Goal: Information Seeking & Learning: Stay updated

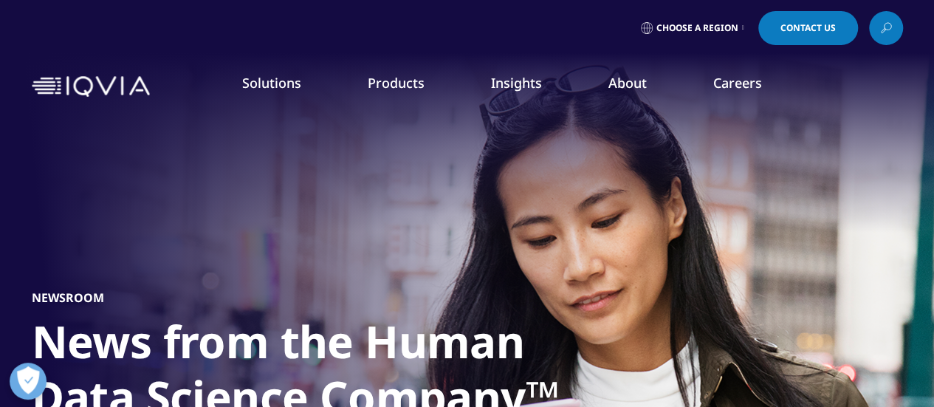
click at [508, 194] on link "News" at bounding box center [593, 199] width 228 height 16
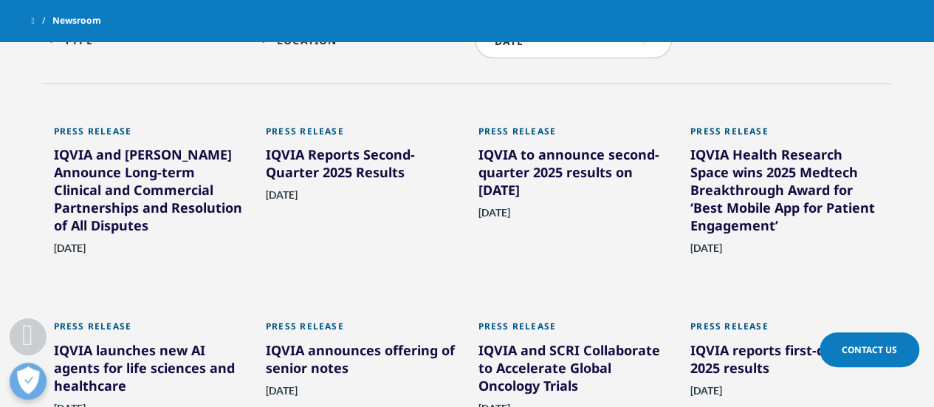
scroll to position [813, 0]
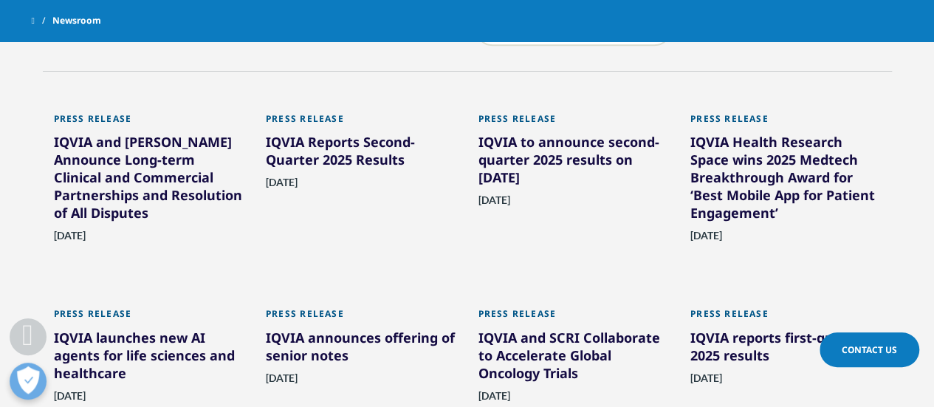
click at [155, 161] on div "IQVIA and [PERSON_NAME] Announce Long-term Clinical and Commercial Partnerships…" at bounding box center [149, 180] width 191 height 95
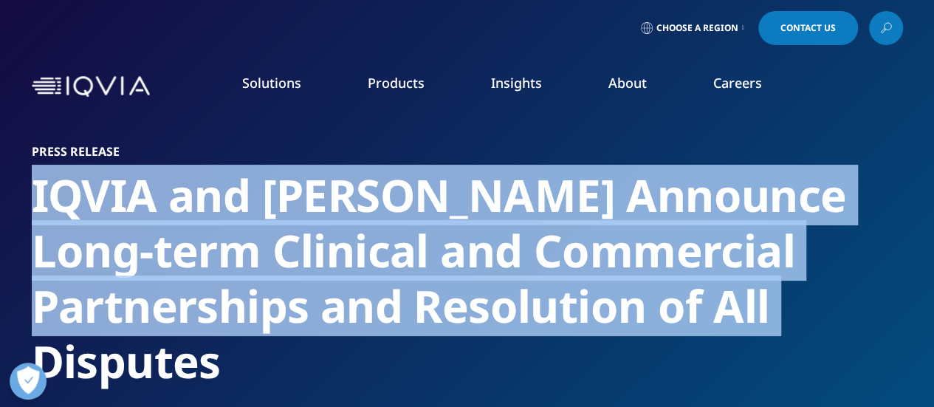
drag, startPoint x: 682, startPoint y: 304, endPoint x: 12, endPoint y: 186, distance: 680.2
click at [12, 186] on section "Press Release [PERSON_NAME] and [PERSON_NAME] Announce Long-term Clinical and C…" at bounding box center [467, 302] width 934 height 604
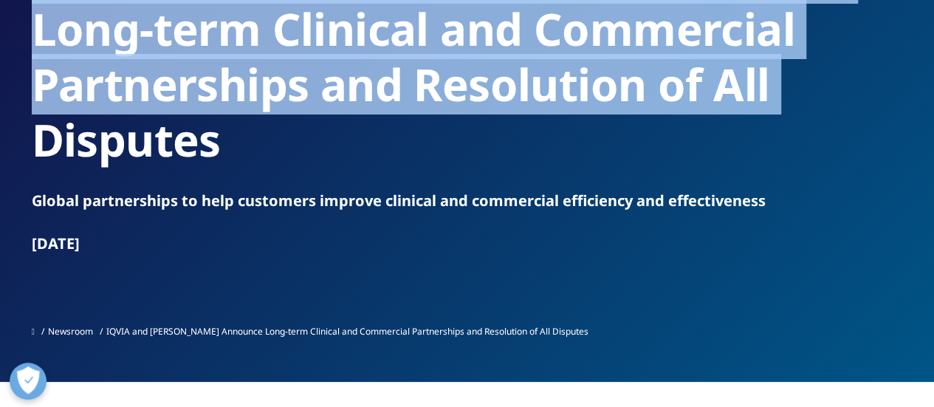
scroll to position [148, 0]
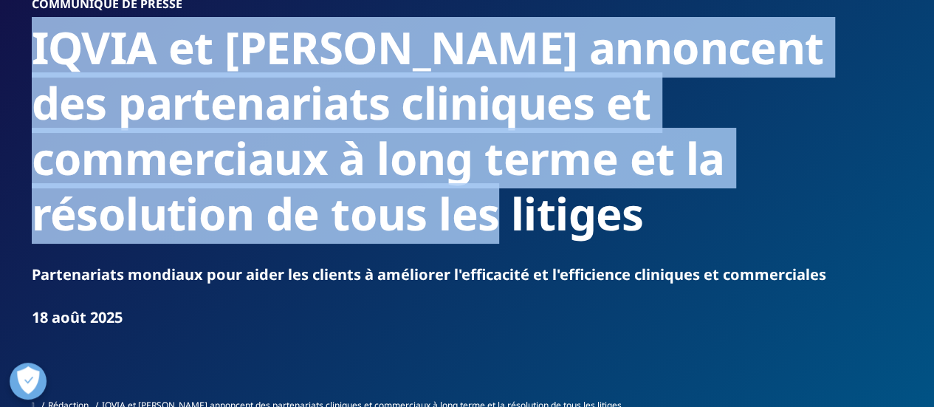
drag, startPoint x: 163, startPoint y: 209, endPoint x: 3, endPoint y: 66, distance: 214.5
click at [3, 66] on section "Communiqué de presse IQVIA et Veeva annoncent des partenariats cliniques et com…" at bounding box center [467, 154] width 934 height 604
copy font "IQVIA et Veeva annoncent des partenariats cliniques et commerciaux à long terme…"
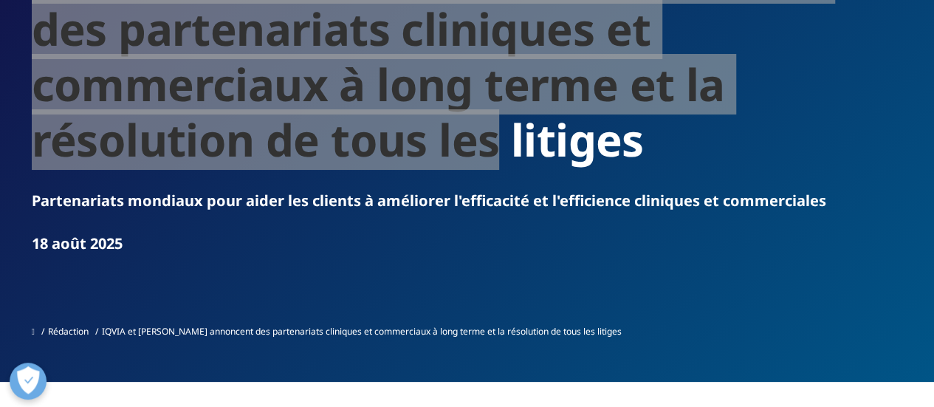
scroll to position [69, 0]
